Goal: Use online tool/utility

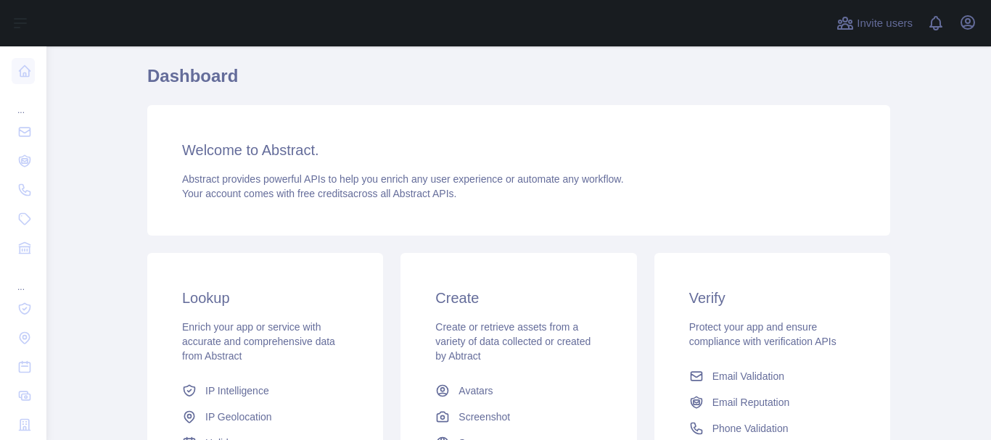
scroll to position [145, 0]
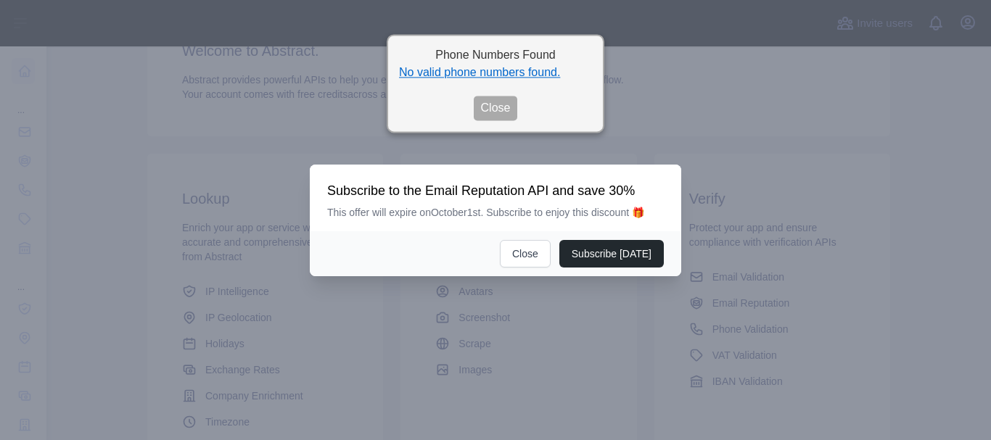
click at [484, 114] on button "Close" at bounding box center [496, 108] width 44 height 25
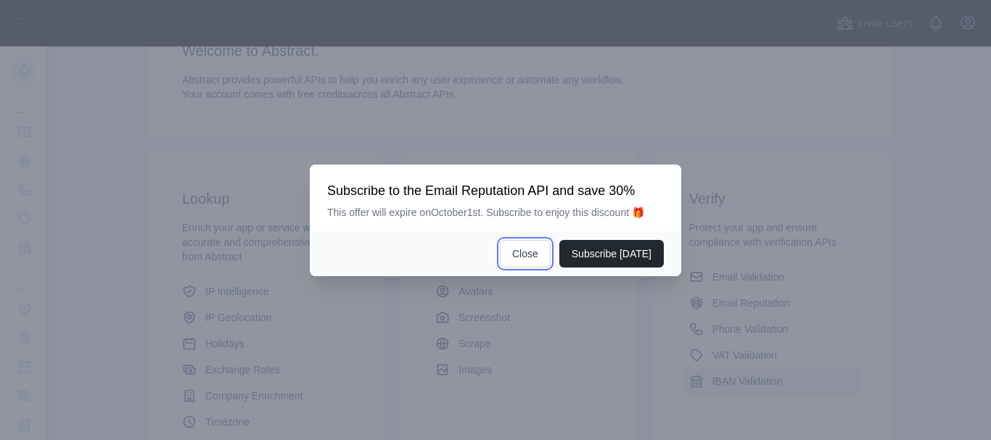
drag, startPoint x: 537, startPoint y: 258, endPoint x: 722, endPoint y: 373, distance: 217.9
click at [536, 260] on button "Close" at bounding box center [525, 254] width 51 height 28
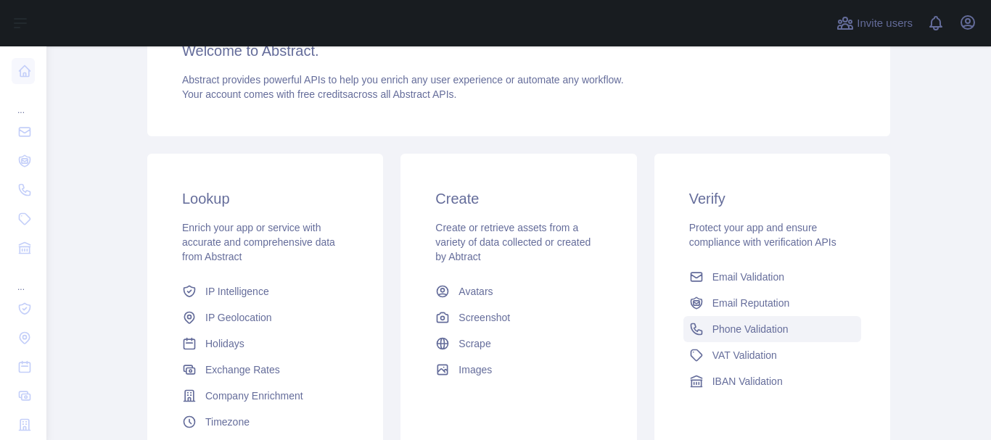
click at [713, 326] on span "Phone Validation" at bounding box center [750, 329] width 76 height 15
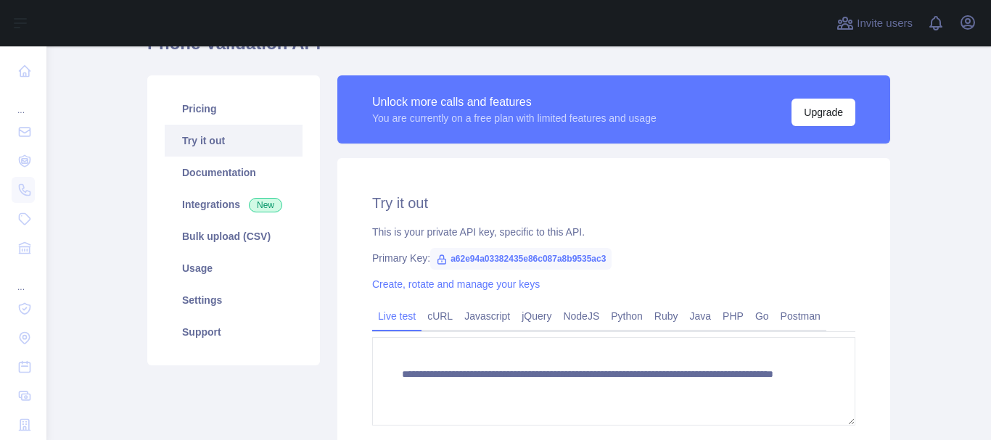
scroll to position [128, 0]
